Goal: Task Accomplishment & Management: Use online tool/utility

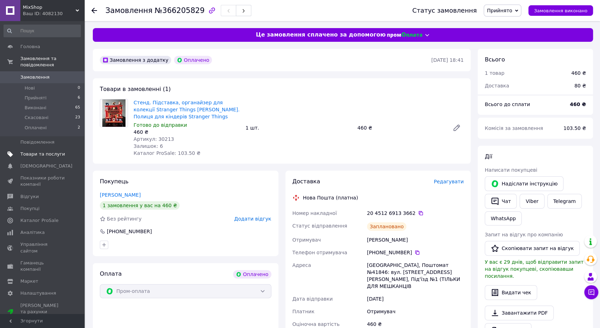
click at [40, 151] on span "Товари та послуги" at bounding box center [42, 154] width 45 height 6
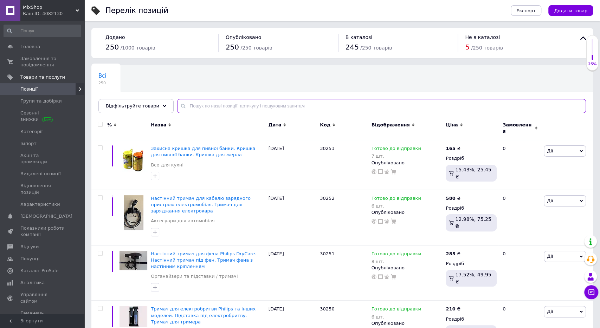
click at [186, 105] on input "text" at bounding box center [381, 106] width 409 height 14
paste input "ноутбука"
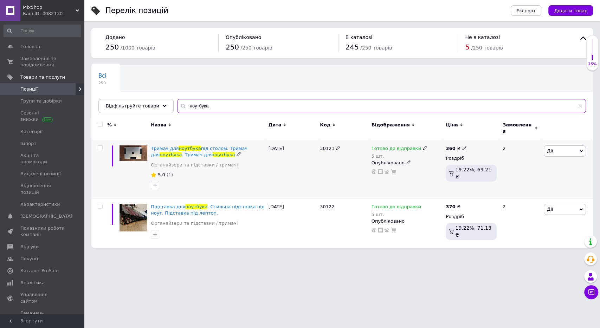
type input "ноутбука"
click at [326, 146] on span "30121" at bounding box center [327, 148] width 14 height 5
copy span "30121"
